Goal: Task Accomplishment & Management: Manage account settings

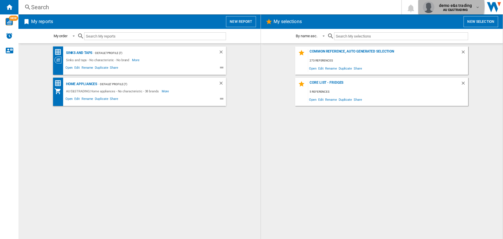
click at [450, 6] on span "demo e&s trading" at bounding box center [455, 6] width 33 height 6
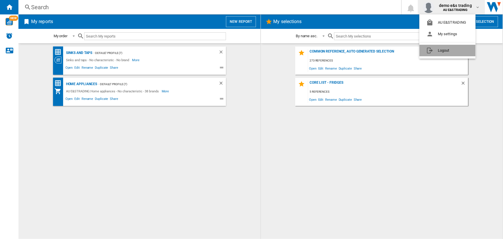
click at [436, 51] on button "Logout" at bounding box center [448, 51] width 56 height 12
